Goal: Complete application form: Complete application form

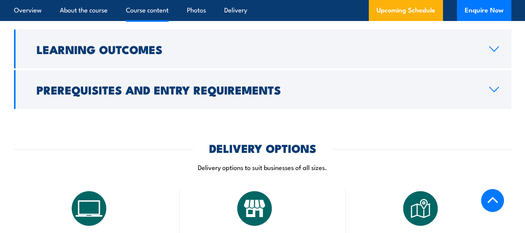
scroll to position [1005, 0]
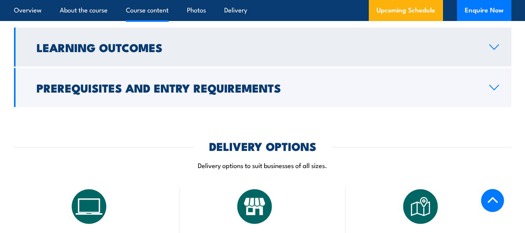
click at [459, 52] on h2 "Learning Outcomes" at bounding box center [257, 47] width 441 height 10
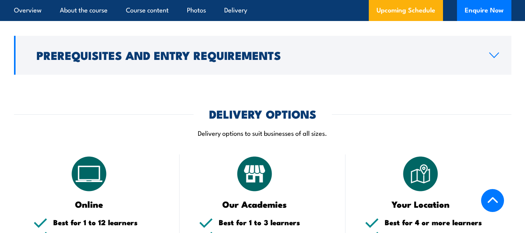
scroll to position [781, 0]
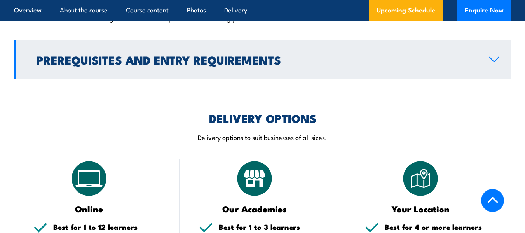
click at [501, 68] on link "Prerequisites and Entry Requirements" at bounding box center [263, 59] width 498 height 39
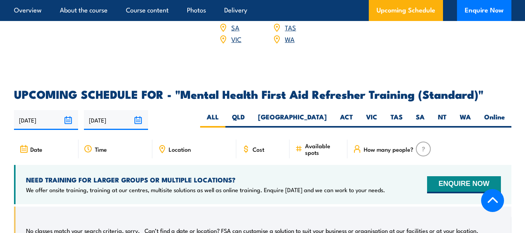
scroll to position [1246, 0]
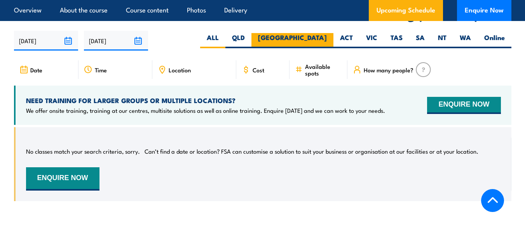
click at [322, 39] on label "[GEOGRAPHIC_DATA]" at bounding box center [293, 40] width 82 height 15
click at [327, 38] on input "[GEOGRAPHIC_DATA]" at bounding box center [329, 35] width 5 height 5
radio input "true"
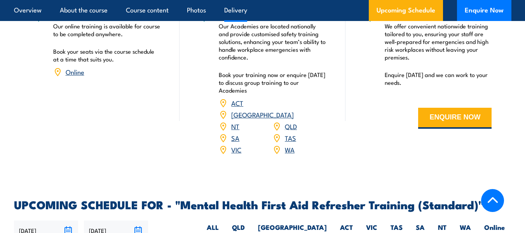
scroll to position [1257, 0]
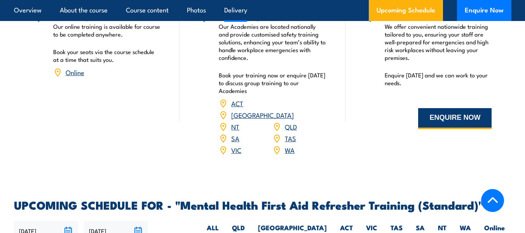
click at [444, 129] on button "ENQUIRE NOW" at bounding box center [454, 118] width 73 height 21
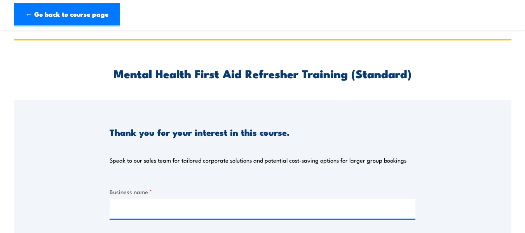
scroll to position [77, 0]
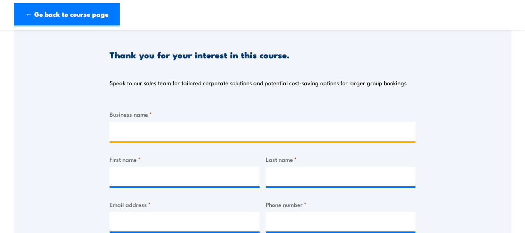
click at [129, 126] on input "Business name *" at bounding box center [263, 131] width 306 height 19
type input "SummitCare"
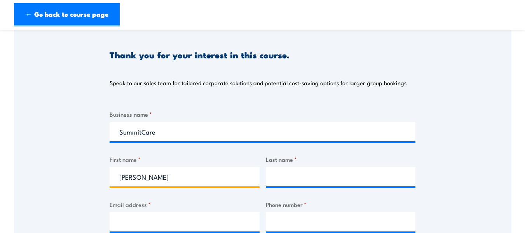
type input "Christopher"
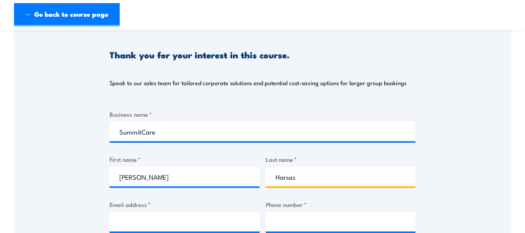
type input "Harsas"
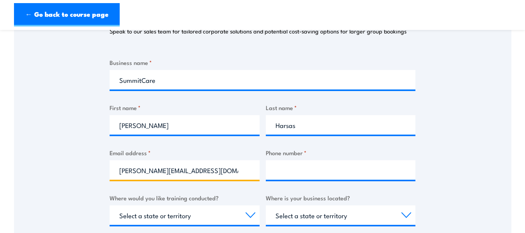
scroll to position [129, 0]
type input "christopher.harsas@summitcare.com.au"
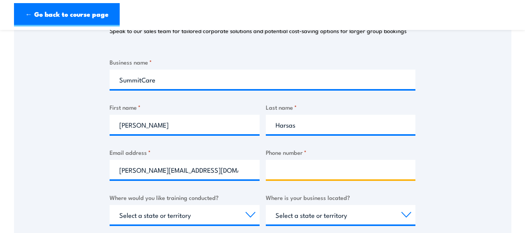
click at [286, 164] on input "Phone number *" at bounding box center [341, 169] width 150 height 19
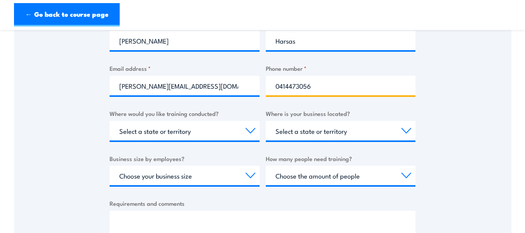
scroll to position [215, 0]
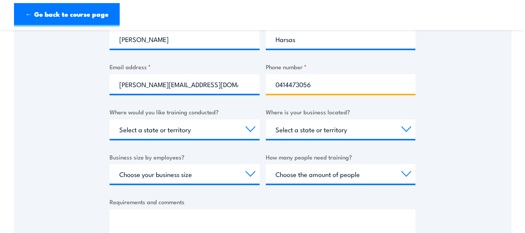
type input "0414473056"
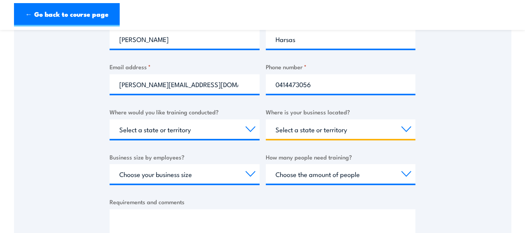
click at [331, 131] on select "Select a state or territory QLD NSW VIC SA ACT WA TAS NT" at bounding box center [341, 128] width 150 height 19
select select "[GEOGRAPHIC_DATA]"
click at [266, 119] on select "Select a state or territory QLD NSW VIC SA ACT WA TAS NT" at bounding box center [341, 128] width 150 height 19
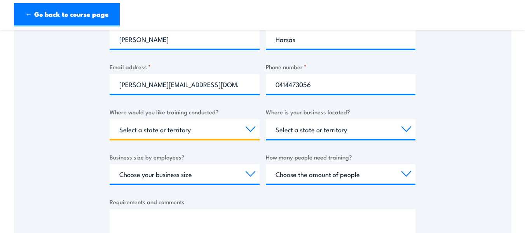
click at [159, 126] on select "Select a state or territory Nationally - multiple locations QLD NSW VIC SA ACT …" at bounding box center [185, 128] width 150 height 19
select select "[GEOGRAPHIC_DATA]"
click at [110, 119] on select "Select a state or territory Nationally - multiple locations QLD NSW VIC SA ACT …" at bounding box center [185, 128] width 150 height 19
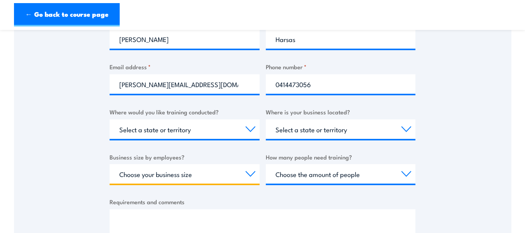
click at [195, 173] on select "Choose your business size 1 to 19 20 to 199 200+" at bounding box center [185, 173] width 150 height 19
select select "20 to 199"
click at [110, 164] on select "Choose your business size 1 to 19 20 to 199 200+" at bounding box center [185, 173] width 150 height 19
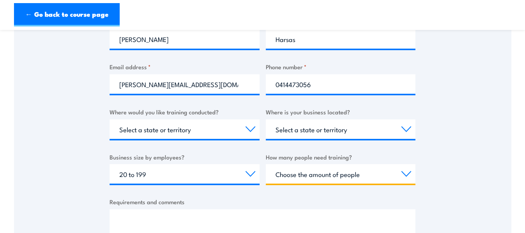
click at [331, 168] on select "Choose the amount of people 1 to 4 5 to 19 20+" at bounding box center [341, 173] width 150 height 19
select select "5 to 19"
click at [266, 164] on select "Choose the amount of people 1 to 4 5 to 19 20+" at bounding box center [341, 173] width 150 height 19
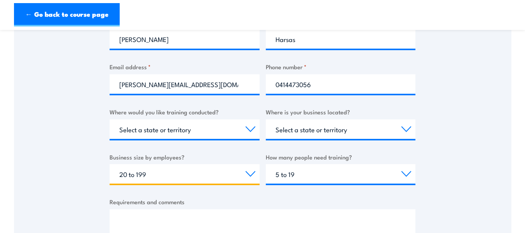
click at [238, 169] on select "Choose your business size 1 to 19 20 to 199 200+" at bounding box center [185, 173] width 150 height 19
select select "200+"
click at [110, 164] on select "Choose your business size 1 to 19 20 to 199 200+" at bounding box center [185, 173] width 150 height 19
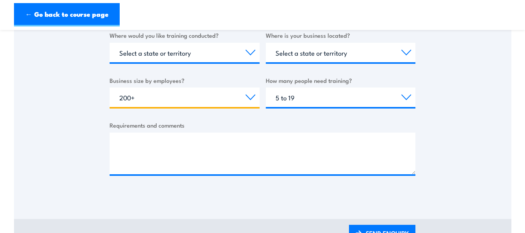
scroll to position [292, 0]
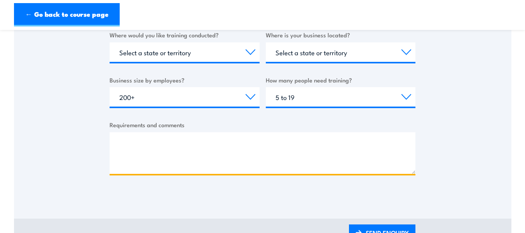
click at [212, 144] on textarea "Requirements and comments" at bounding box center [263, 153] width 306 height 42
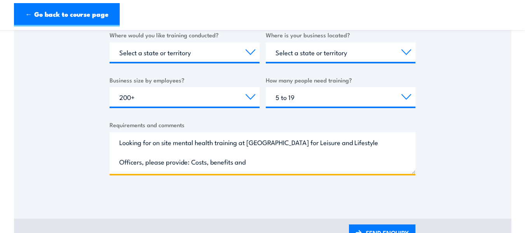
click at [384, 140] on textarea "Looking for on site mental health training at Baulkham Hills for Leisure and Li…" at bounding box center [263, 153] width 306 height 42
click at [249, 143] on textarea "Looking for on site mental health training at Baulkham Hills for Leisure and Li…" at bounding box center [263, 153] width 306 height 42
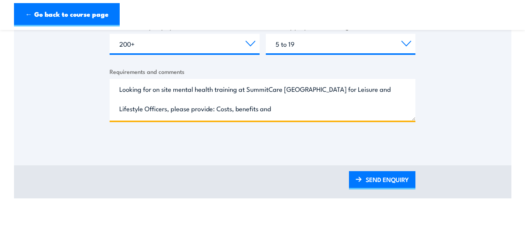
scroll to position [348, 0]
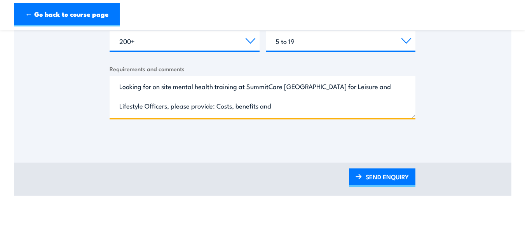
click at [289, 103] on textarea "Looking for on site mental health training at SummitCare Baulkham Hills for Lei…" at bounding box center [263, 97] width 306 height 42
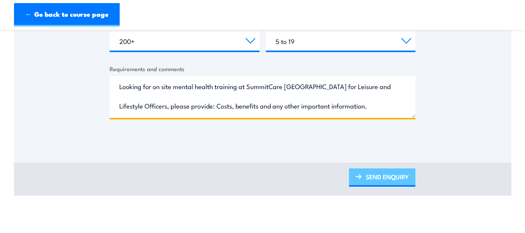
type textarea "Looking for on site mental health training at SummitCare Baulkham Hills for Lei…"
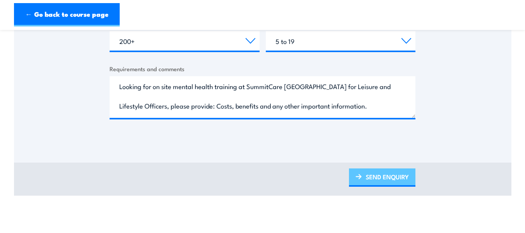
click at [356, 175] on img at bounding box center [359, 176] width 6 height 5
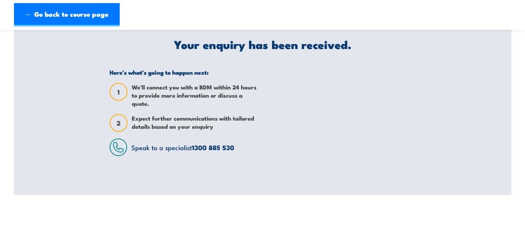
scroll to position [0, 0]
